Goal: Task Accomplishment & Management: Manage account settings

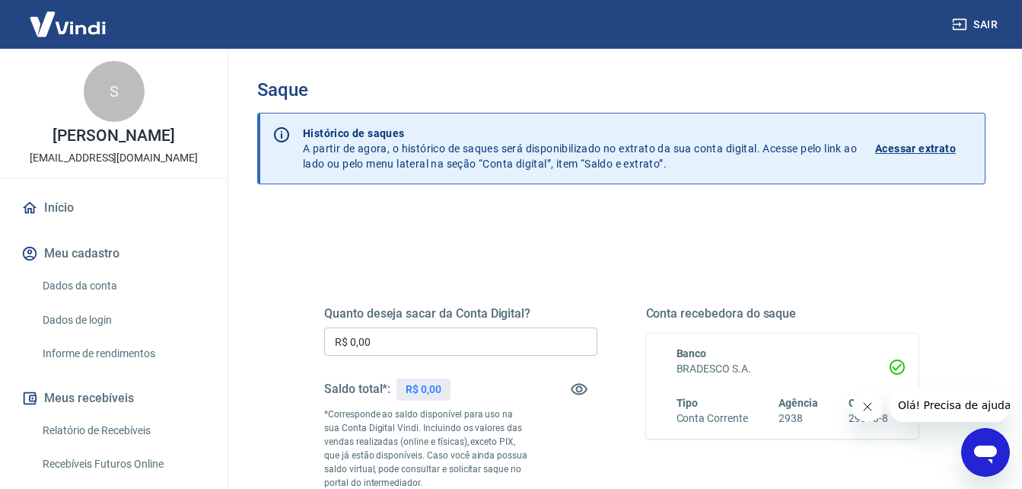
drag, startPoint x: 864, startPoint y: 406, endPoint x: 1673, endPoint y: 785, distance: 893.6
click at [864, 406] on icon "Fechar mensagem da empresa" at bounding box center [867, 406] width 12 height 12
